Goal: Transaction & Acquisition: Purchase product/service

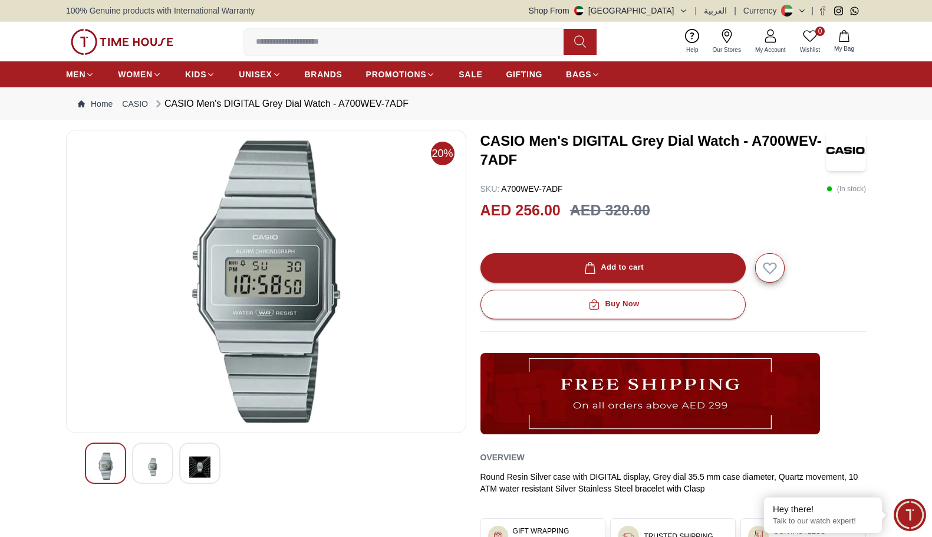
click at [193, 454] on img at bounding box center [199, 466] width 21 height 29
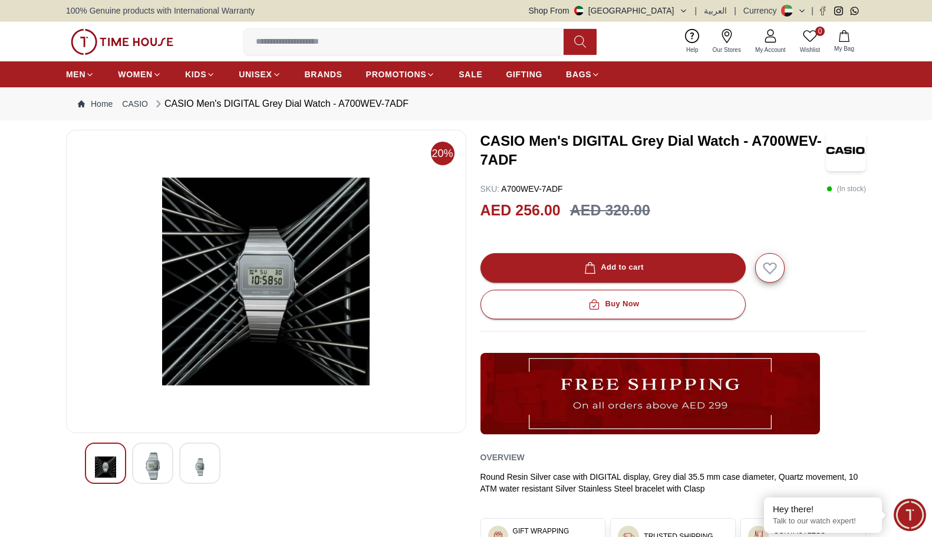
click at [170, 457] on div at bounding box center [152, 462] width 41 height 41
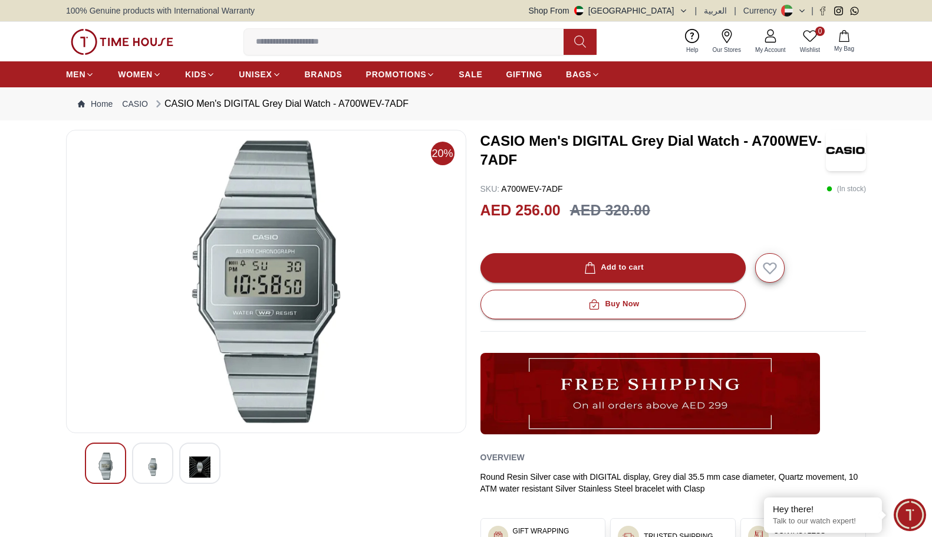
click at [127, 459] on div at bounding box center [266, 462] width 363 height 41
click at [121, 463] on div at bounding box center [105, 462] width 41 height 41
click at [159, 456] on img at bounding box center [152, 466] width 21 height 29
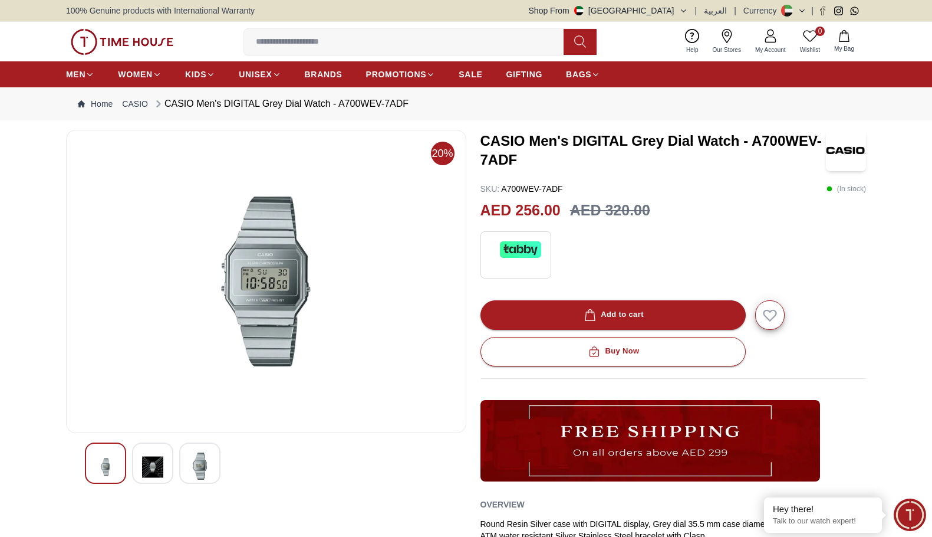
click at [234, 449] on div at bounding box center [266, 462] width 363 height 41
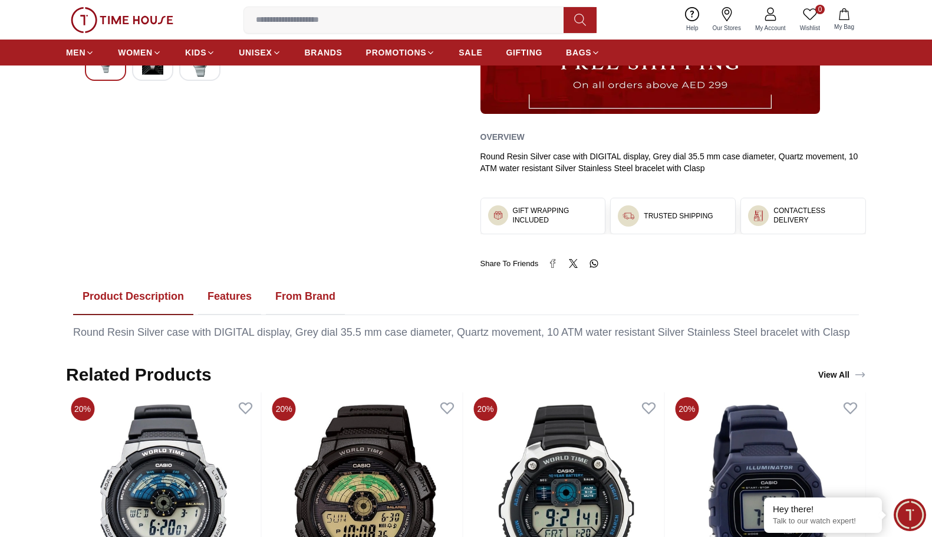
scroll to position [295, 0]
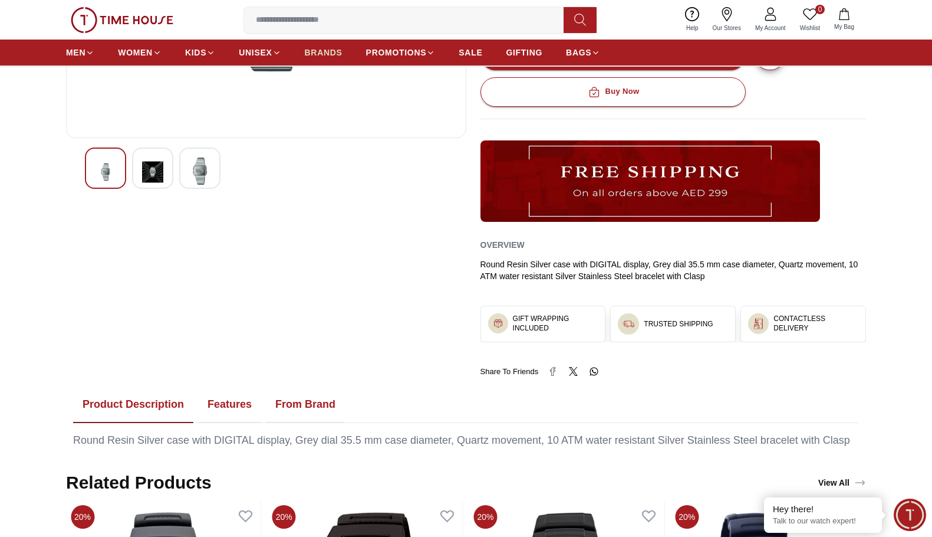
click at [323, 56] on span "BRANDS" at bounding box center [324, 53] width 38 height 12
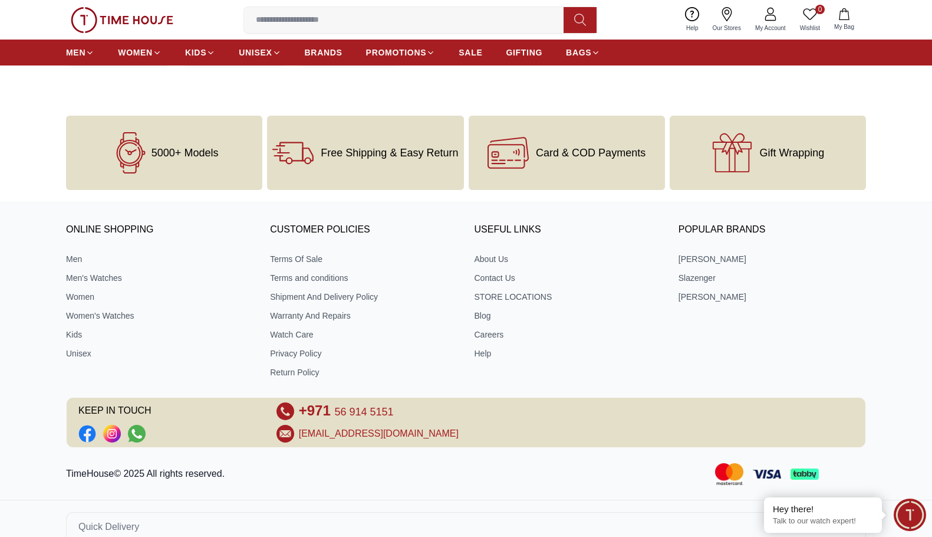
scroll to position [665, 0]
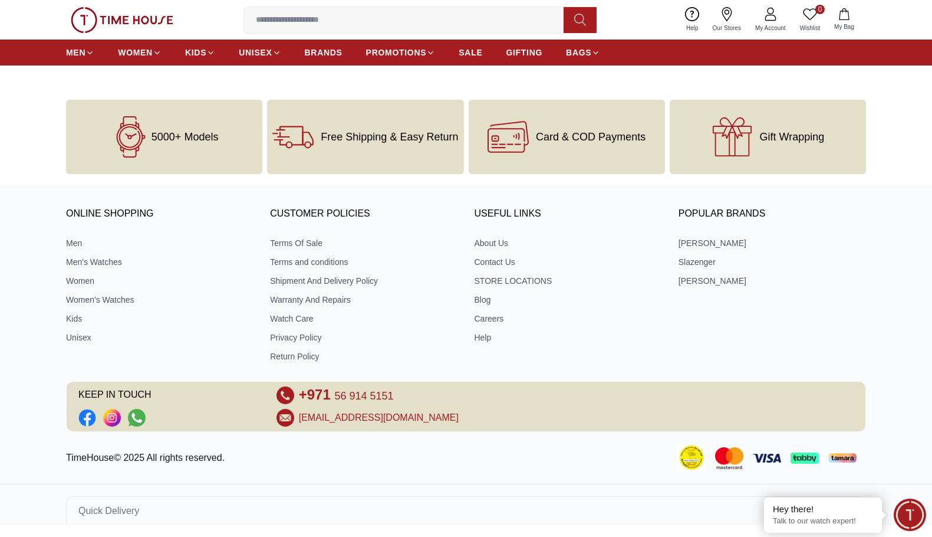
drag, startPoint x: 96, startPoint y: 342, endPoint x: 43, endPoint y: 356, distance: 54.2
click at [43, 356] on div "ONLINE SHOPPING Men Men's Watches Women Women's Watches Kids Unisex CUSTOMER PO…" at bounding box center [466, 315] width 932 height 234
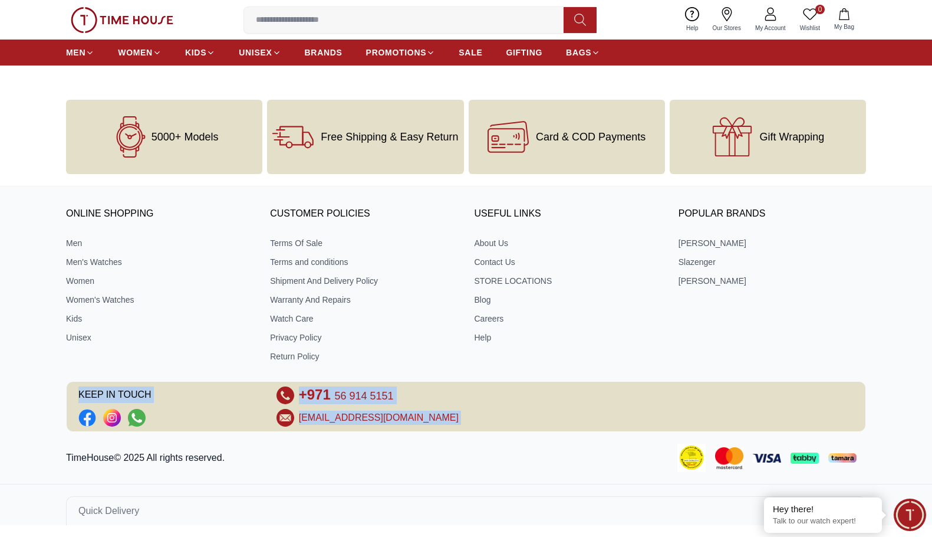
drag, startPoint x: 72, startPoint y: 419, endPoint x: 45, endPoint y: 404, distance: 31.2
click at [45, 404] on div "ONLINE SHOPPING Men Men's Watches Women Women's Watches Kids Unisex CUSTOMER PO…" at bounding box center [466, 361] width 932 height 327
click at [46, 420] on div "ONLINE SHOPPING Men Men's Watches Women Women's Watches Kids Unisex CUSTOMER PO…" at bounding box center [466, 315] width 932 height 234
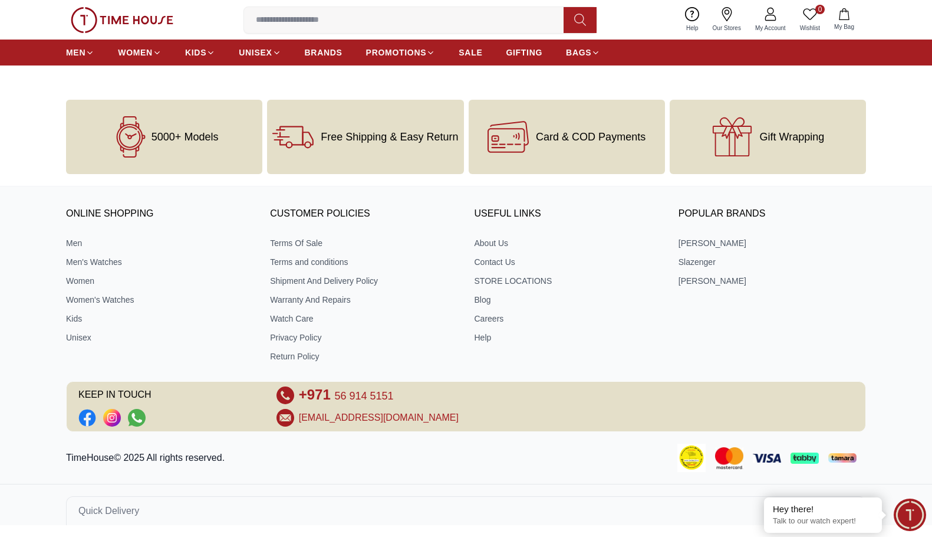
click at [277, 463] on div "TimeHouse© 2025 All rights reserved." at bounding box center [466, 457] width 932 height 28
click at [197, 454] on p "TimeHouse© 2025 All rights reserved." at bounding box center [147, 458] width 163 height 14
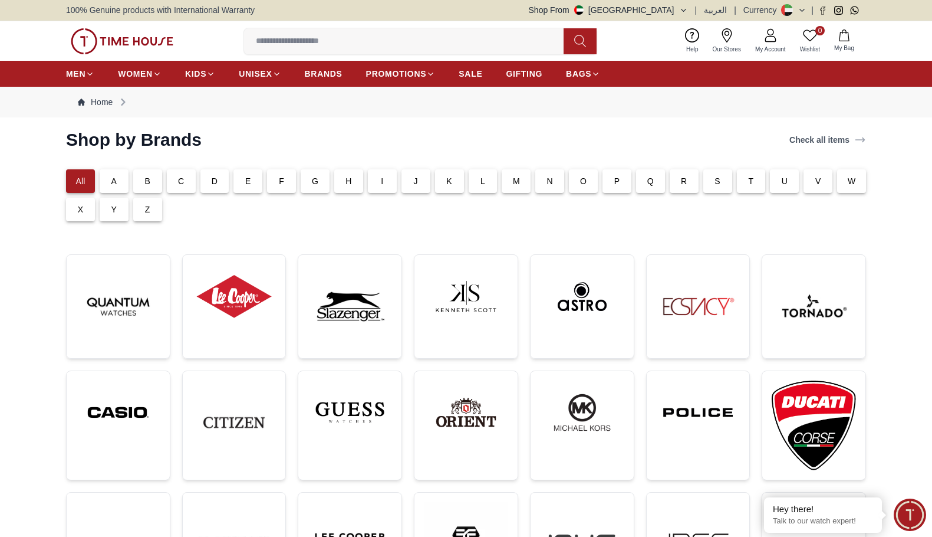
scroll to position [0, 0]
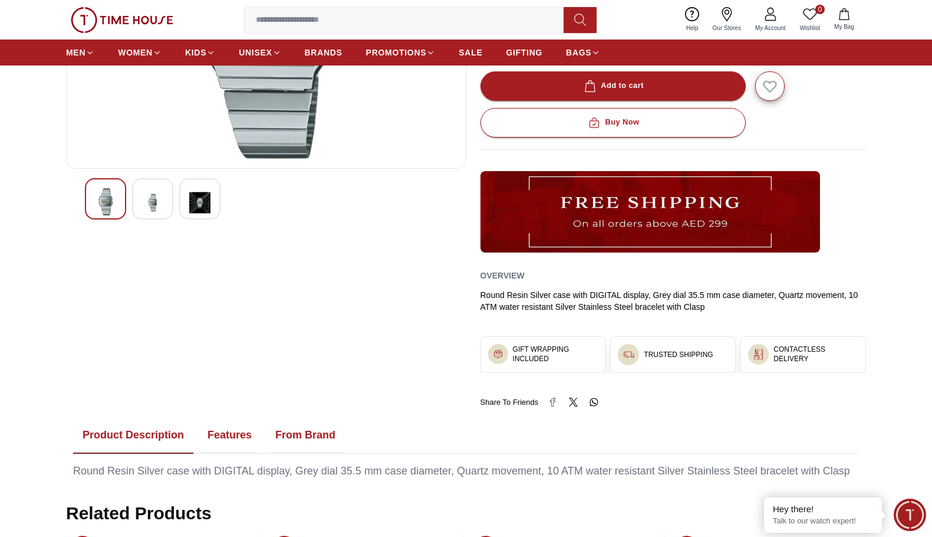
scroll to position [295, 0]
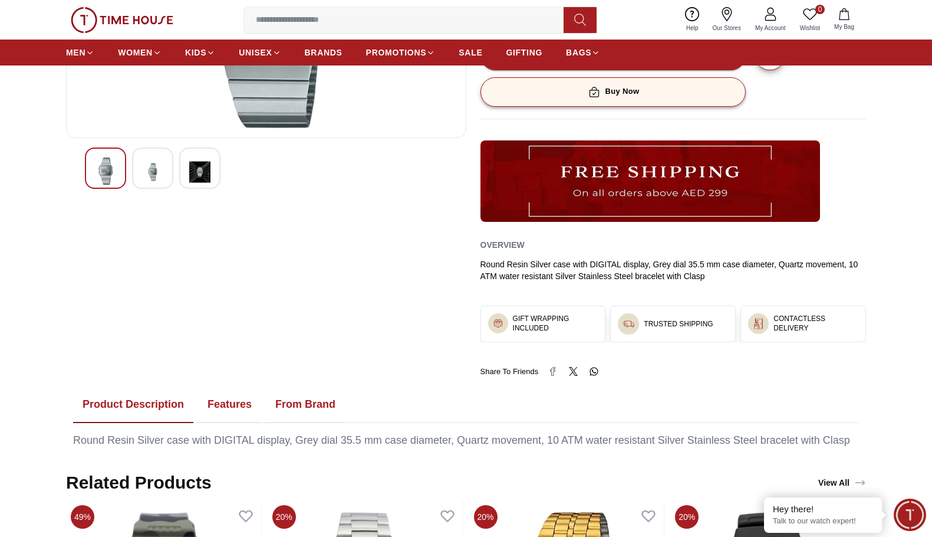
click at [634, 101] on button "Buy Now" at bounding box center [613, 91] width 265 height 29
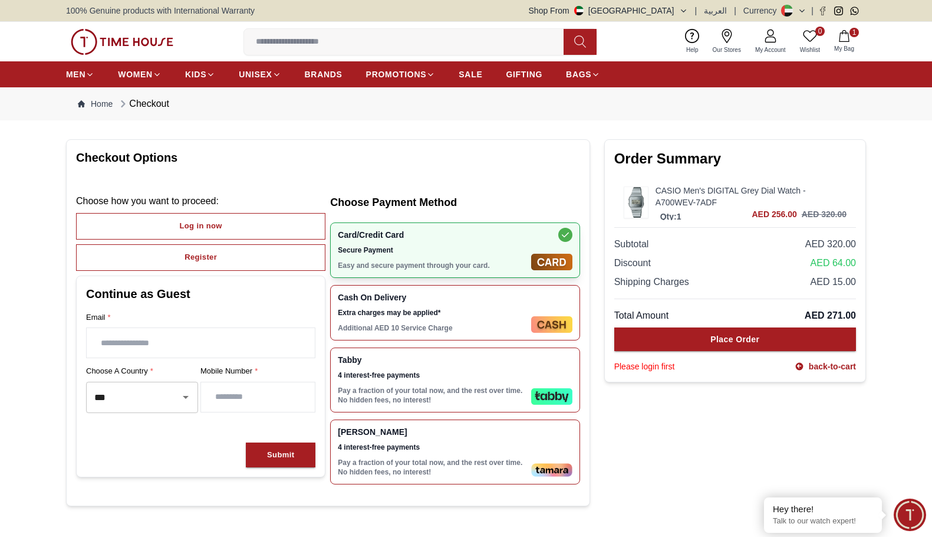
click at [548, 313] on div "Cash On Delivery Extra charges may be applied* Additional AED 10 Service Charge" at bounding box center [454, 312] width 249 height 55
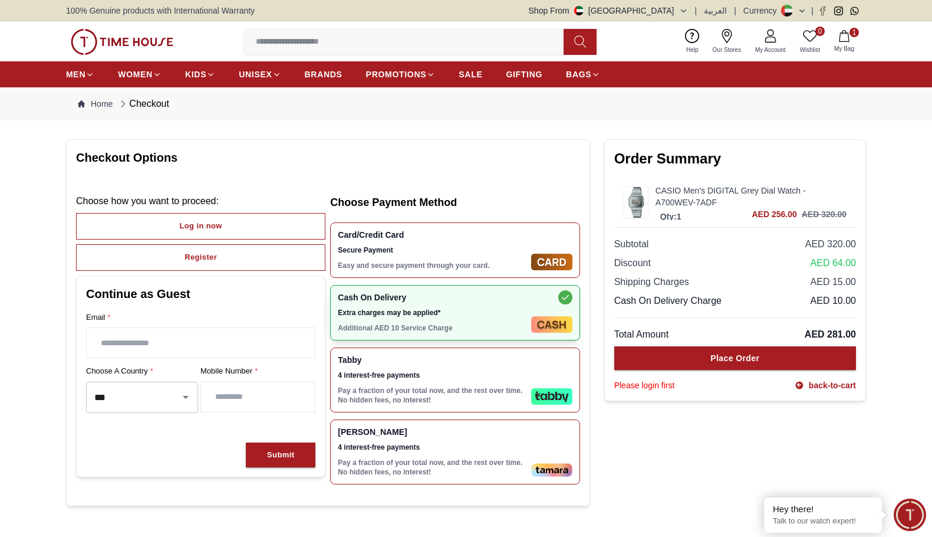
click at [468, 262] on p "Easy and secure payment through your card." at bounding box center [432, 265] width 188 height 9
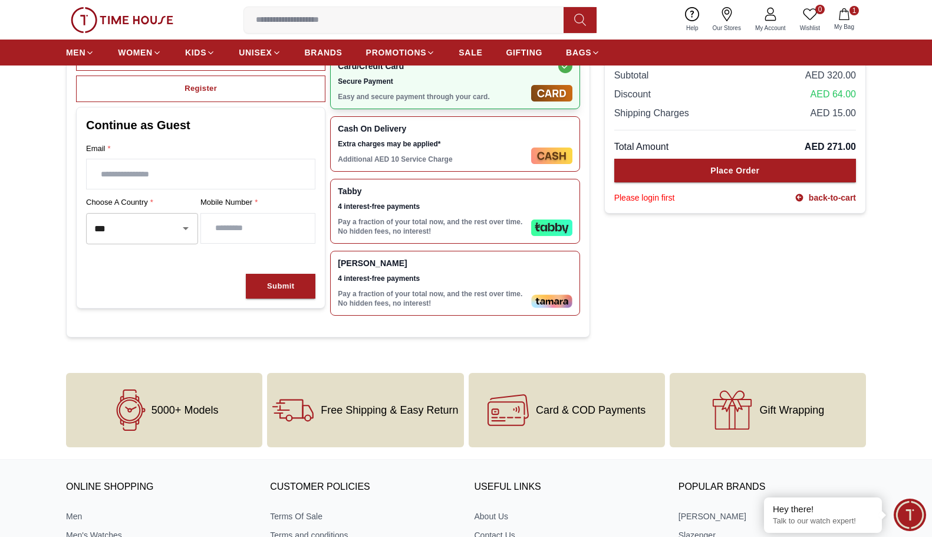
scroll to position [147, 0]
